Goal: Task Accomplishment & Management: Use online tool/utility

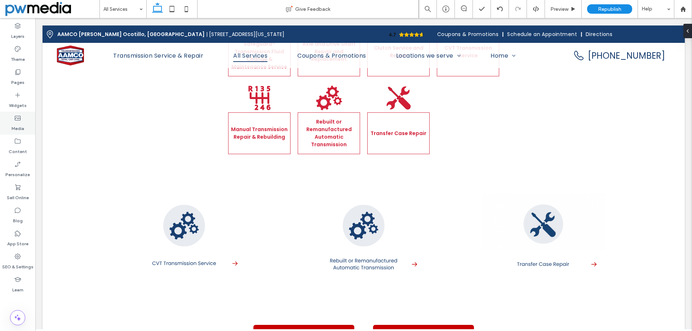
drag, startPoint x: 22, startPoint y: 120, endPoint x: 32, endPoint y: 119, distance: 10.5
click at [22, 120] on div "Media" at bounding box center [17, 123] width 35 height 23
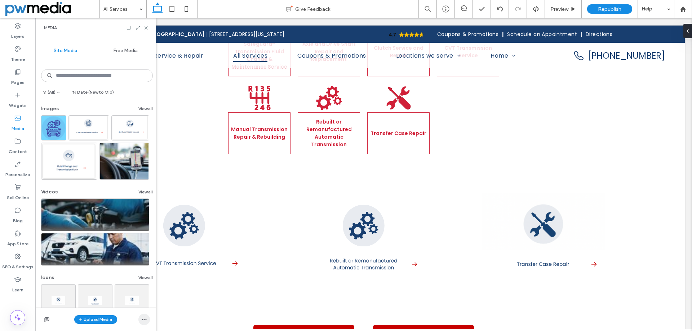
click at [148, 320] on span "button" at bounding box center [144, 320] width 12 height 12
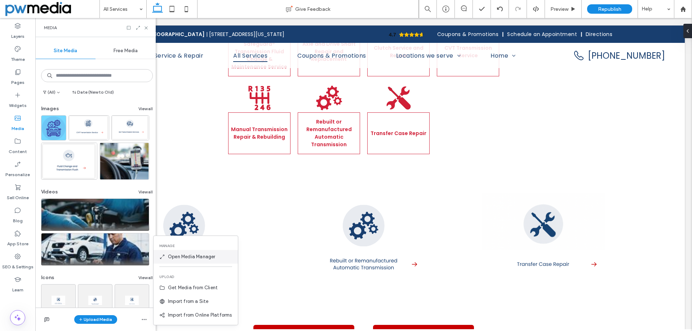
click at [194, 255] on span "Open Media Manager" at bounding box center [192, 256] width 48 height 7
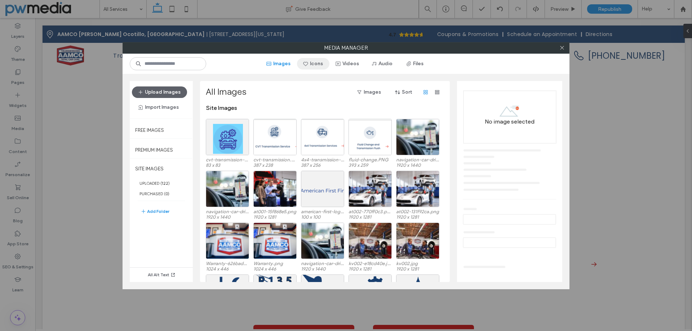
click at [321, 63] on button "Icons" at bounding box center [313, 64] width 32 height 12
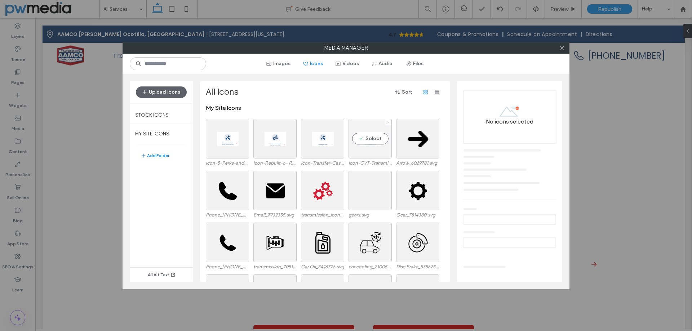
click at [364, 125] on div "Select" at bounding box center [370, 139] width 43 height 40
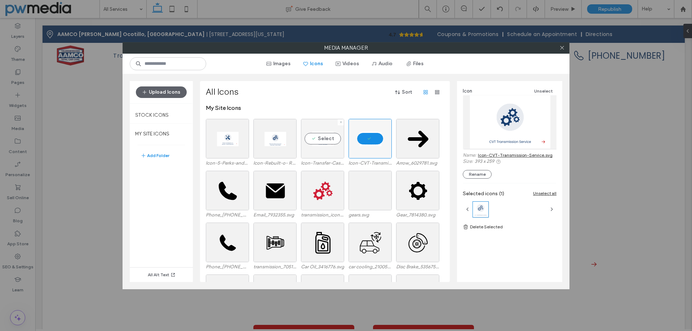
click at [313, 128] on div "Select" at bounding box center [322, 139] width 43 height 40
click at [271, 131] on div "Select" at bounding box center [274, 139] width 43 height 40
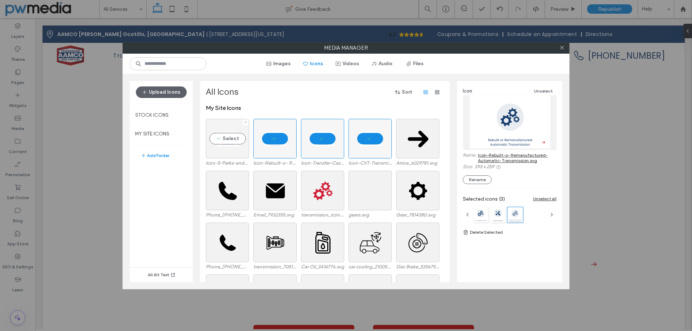
click at [234, 131] on div "Select" at bounding box center [227, 139] width 43 height 40
click at [493, 229] on link "Delete Selected" at bounding box center [510, 232] width 94 height 7
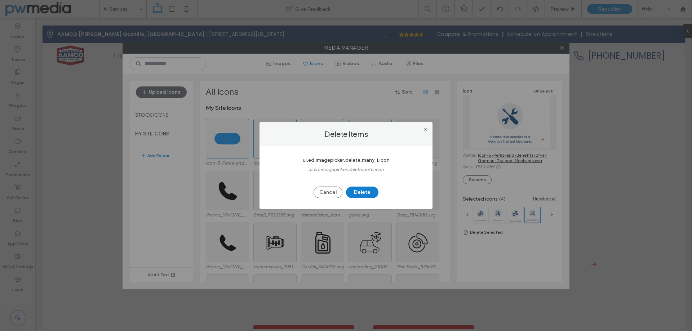
click at [357, 191] on button "Delete" at bounding box center [362, 193] width 32 height 12
